Goal: Transaction & Acquisition: Download file/media

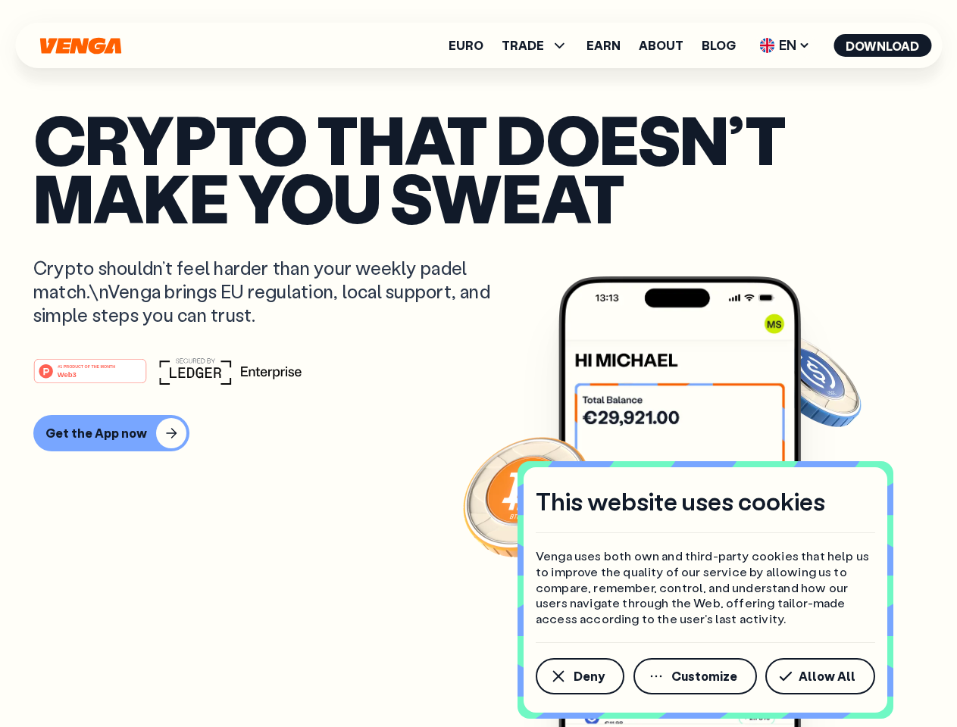
click at [478, 364] on div "#1 PRODUCT OF THE MONTH Web3" at bounding box center [478, 371] width 890 height 27
click at [579, 677] on span "Deny" at bounding box center [589, 677] width 31 height 12
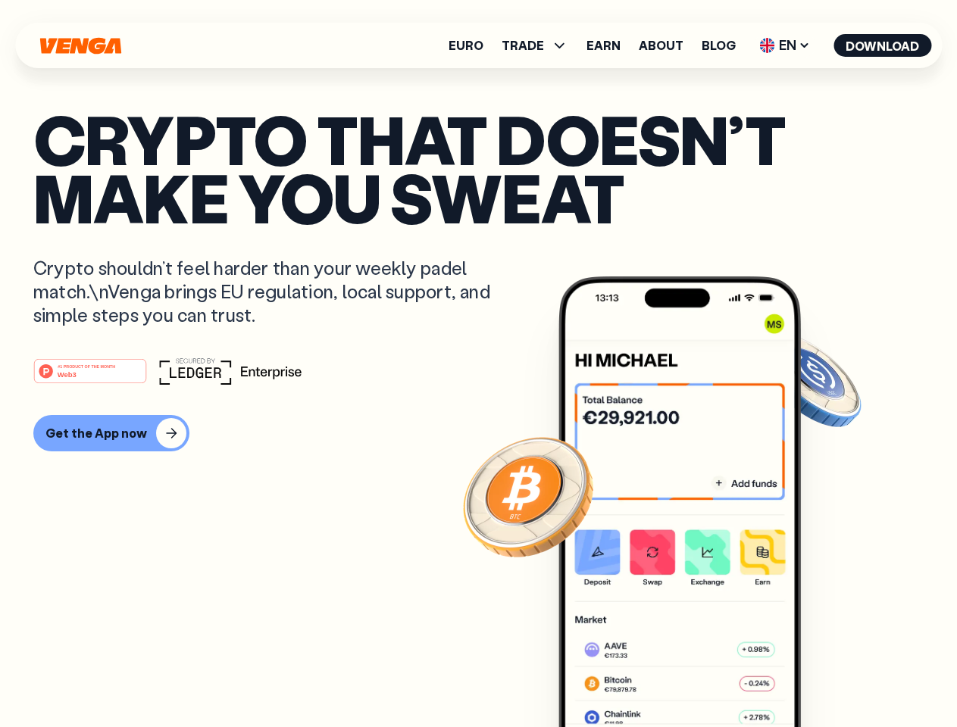
click at [696, 677] on img at bounding box center [679, 531] width 242 height 508
click at [823, 677] on article "Crypto that doesn’t make you sweat Crypto shouldn’t feel harder than your weekl…" at bounding box center [478, 394] width 890 height 568
click at [540, 45] on span "TRADE" at bounding box center [523, 45] width 42 height 12
click at [785, 45] on span "EN" at bounding box center [784, 45] width 61 height 24
click at [883, 45] on button "Download" at bounding box center [883, 45] width 98 height 23
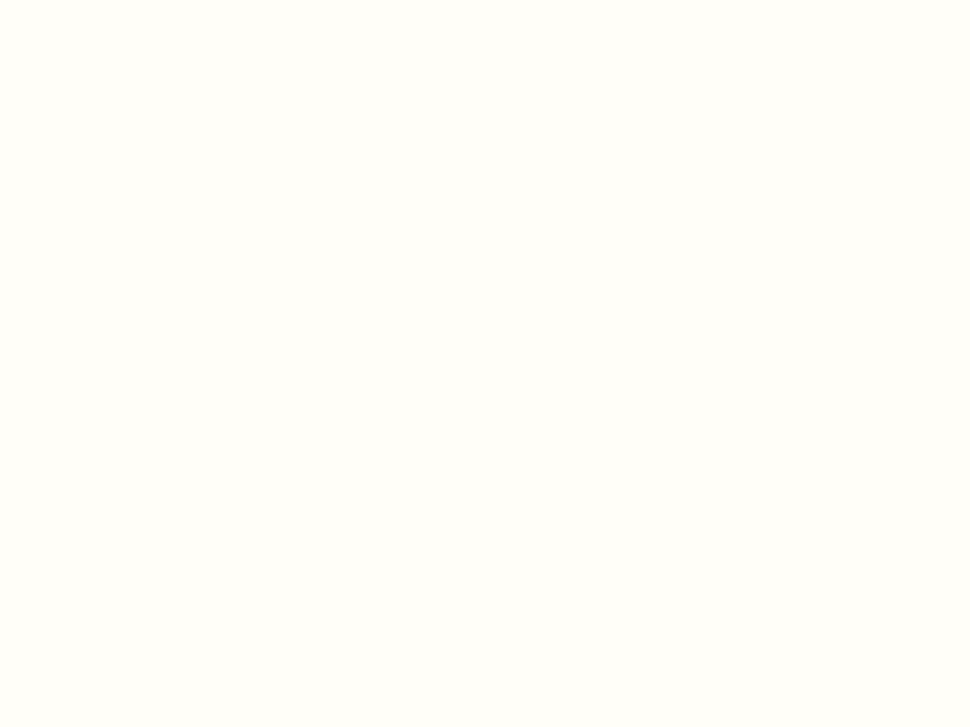
click at [109, 0] on html "This website uses cookies Venga uses both own and third-party cookies that help…" at bounding box center [485, 0] width 970 height 0
click at [92, 0] on html "This website uses cookies Venga uses both own and third-party cookies that help…" at bounding box center [485, 0] width 970 height 0
